Goal: Task Accomplishment & Management: Manage account settings

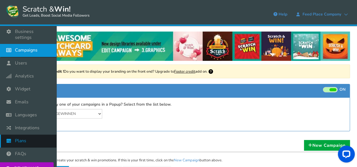
click at [23, 141] on span "Plans" at bounding box center [20, 141] width 11 height 6
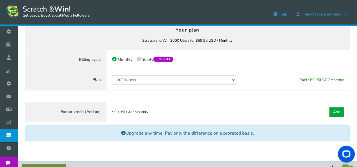
scroll to position [62, 0]
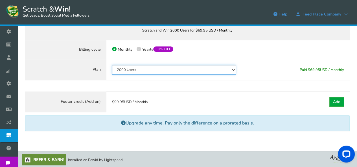
click at [135, 73] on select "50 Users 500 Users 2000 Users 10000 Users 25000 Users Unlimited" at bounding box center [174, 70] width 124 height 10
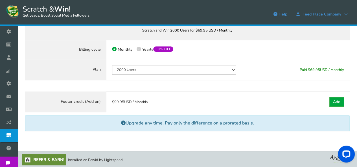
click at [142, 50] on label "50% OFF Limited time offer! Yearly 30% OFF" at bounding box center [155, 49] width 37 height 5
click at [140, 50] on input "50% OFF Limited time offer! Yearly 30% OFF" at bounding box center [139, 50] width 4 height 4
radio input "true"
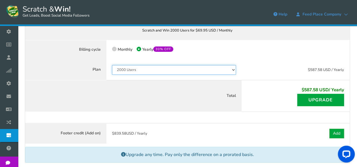
click at [147, 65] on select "50 Users 500 Users 2000 Users 10000 Users 25000 Users Unlimited" at bounding box center [174, 70] width 124 height 10
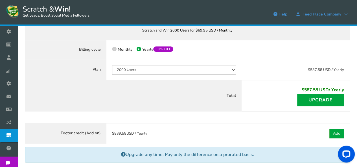
click at [231, 48] on div "Monthly 50% OFF Limited time offer! Yearly 30% OFF" at bounding box center [174, 50] width 124 height 8
click at [118, 48] on span "Monthly" at bounding box center [125, 49] width 15 height 5
click at [116, 48] on input "Monthly" at bounding box center [114, 50] width 4 height 4
radio input "true"
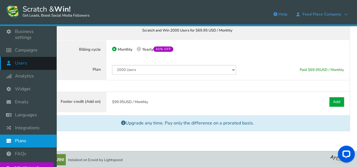
click at [20, 62] on span "Users" at bounding box center [21, 63] width 12 height 6
